Goal: Information Seeking & Learning: Learn about a topic

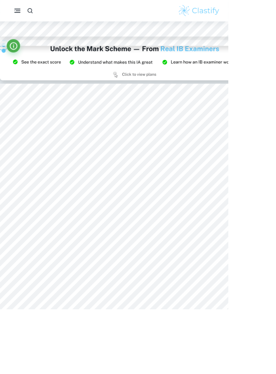
scroll to position [3804, 0]
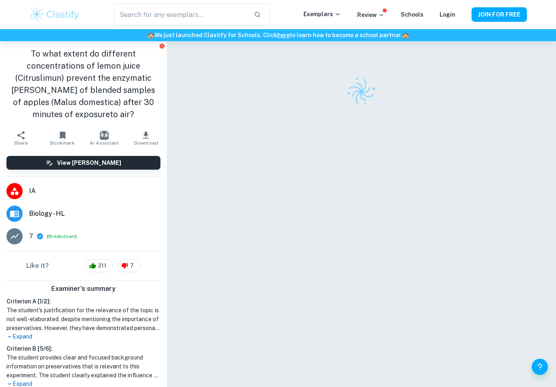
scroll to position [38, 0]
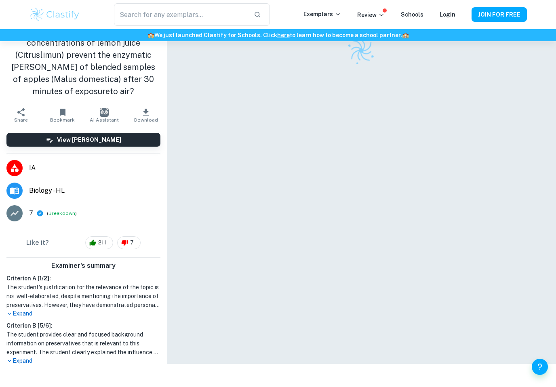
scroll to position [30, 0]
